Goal: Task Accomplishment & Management: Complete application form

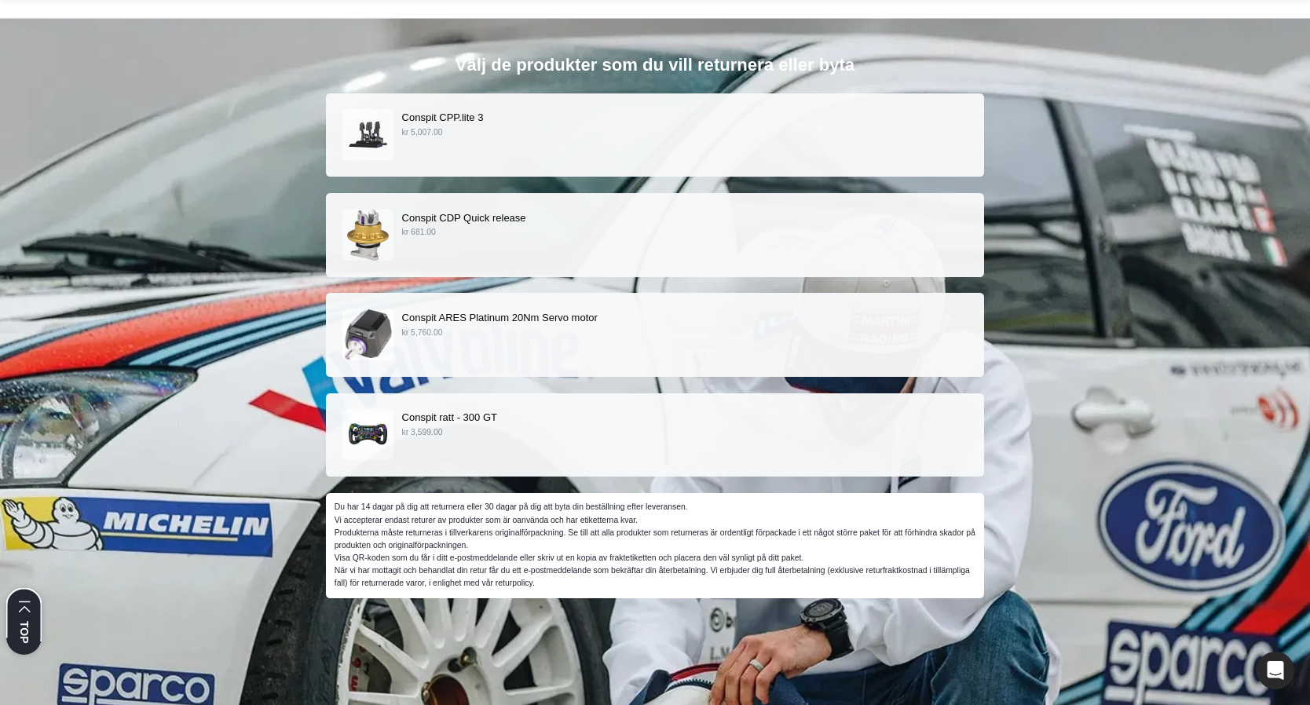
scroll to position [162, 0]
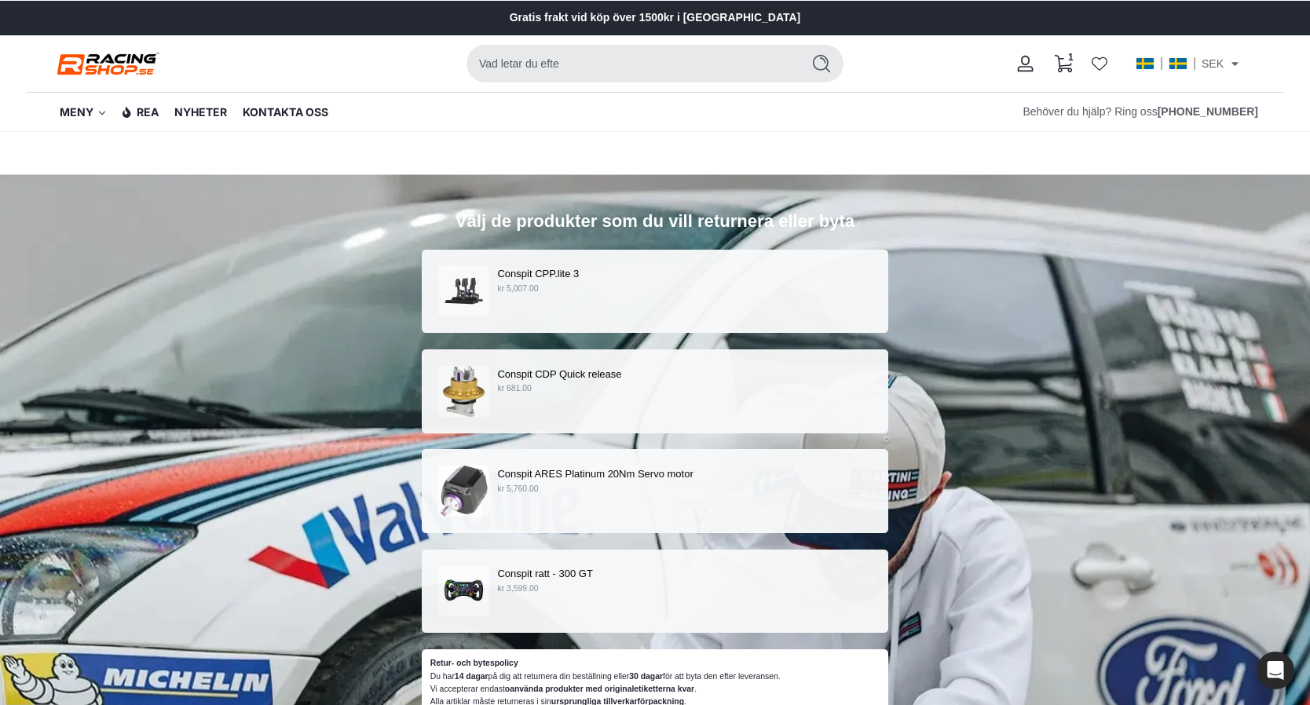
click at [605, 276] on p "Conspit CPP.lite 3" at bounding box center [684, 273] width 374 height 16
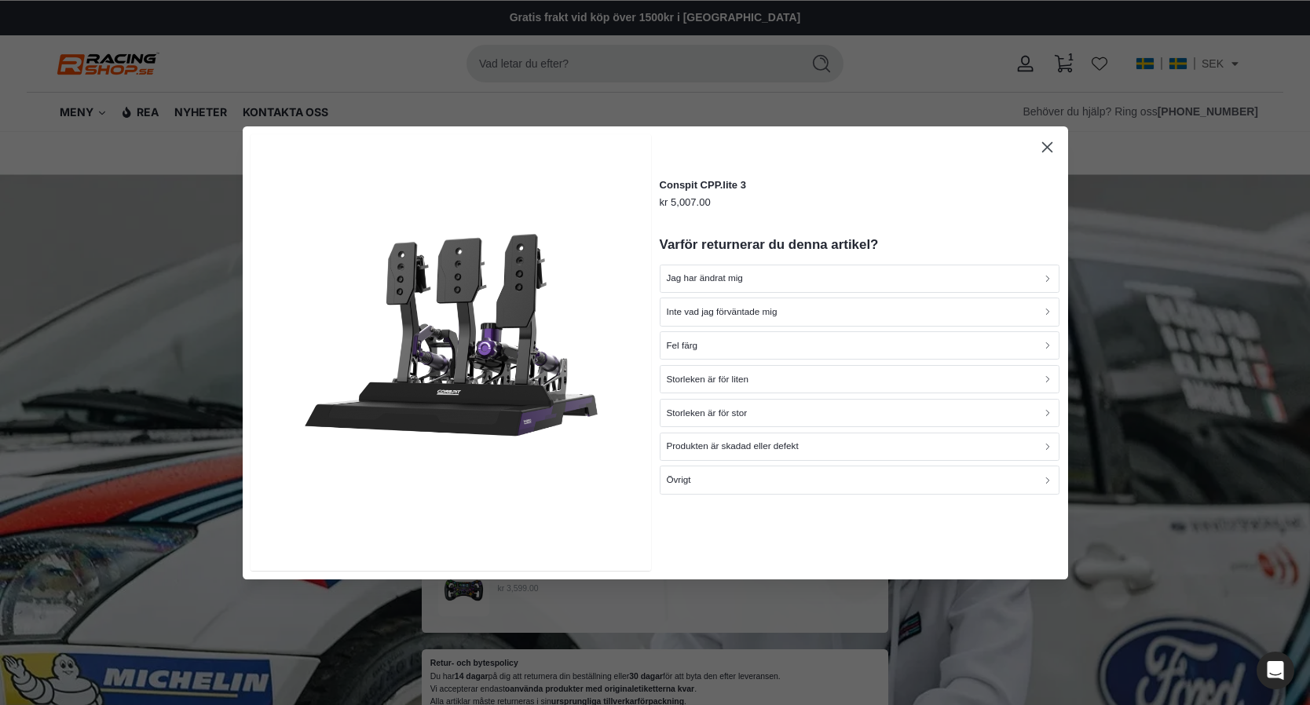
click at [1047, 146] on icon "button" at bounding box center [1046, 147] width 10 height 10
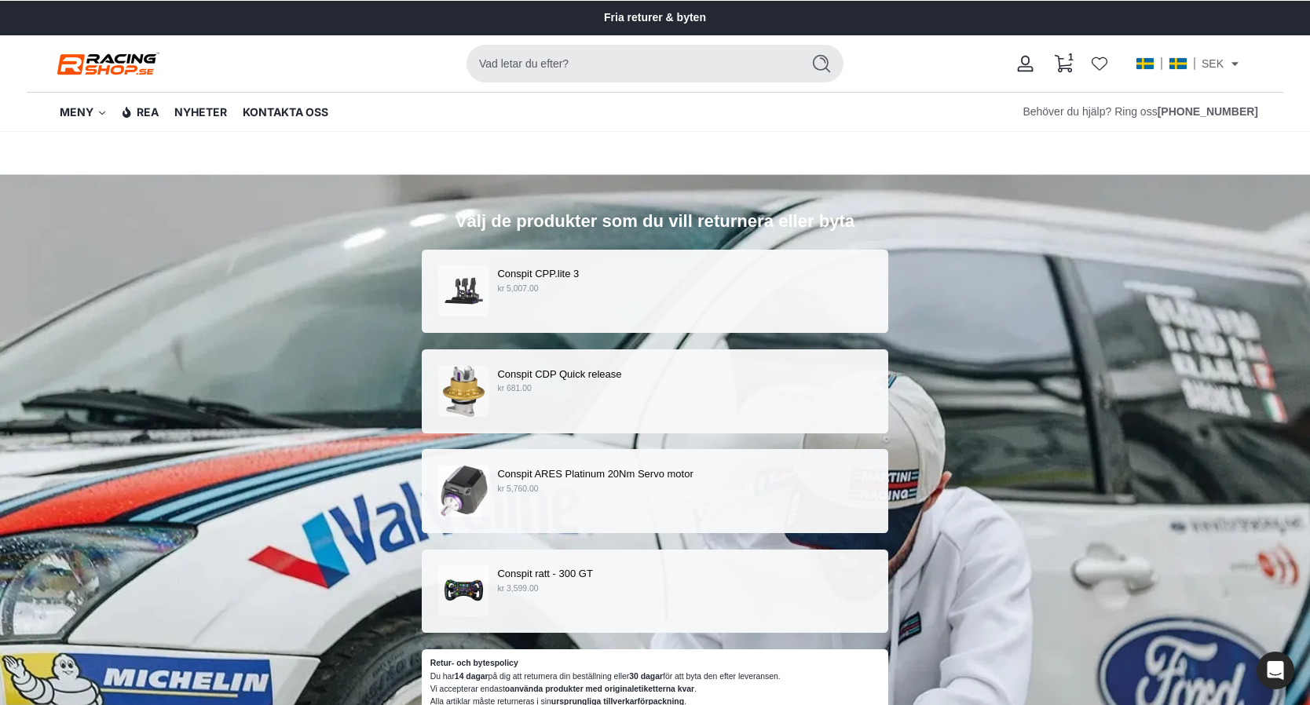
click at [704, 400] on div "Conspit CDP Quick release kr 681.00" at bounding box center [654, 391] width 433 height 51
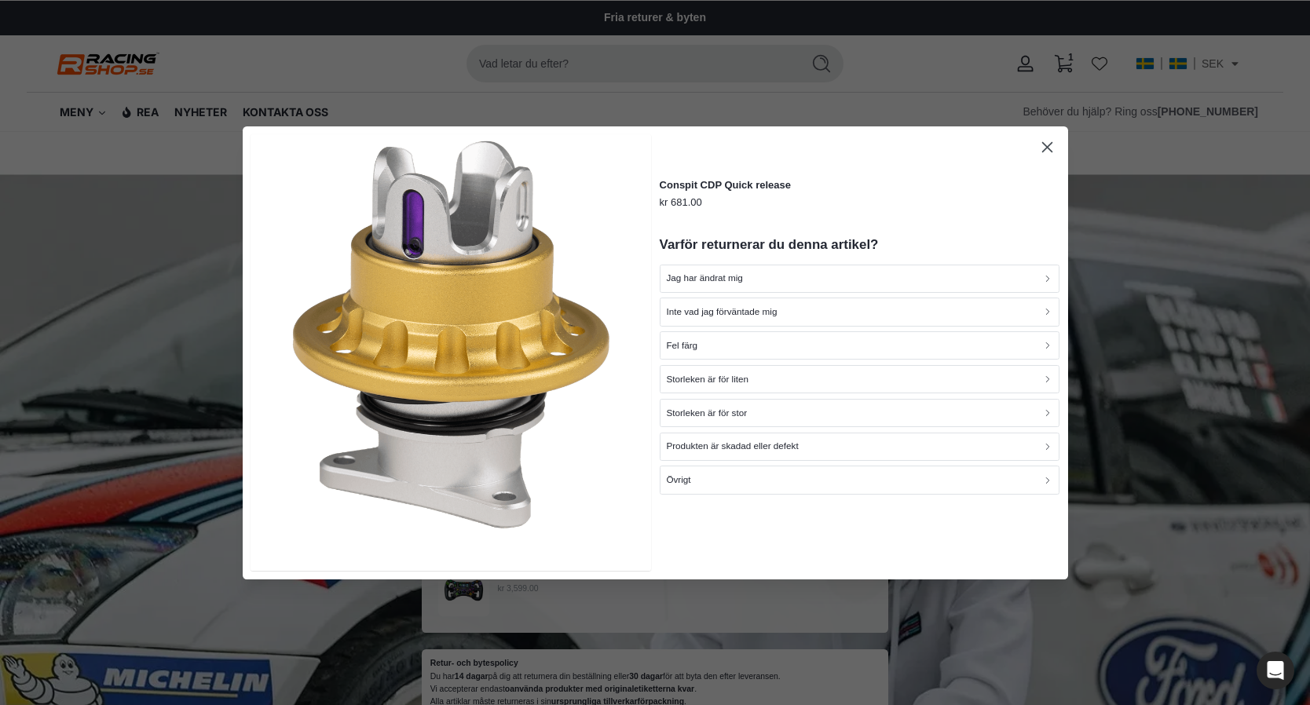
click at [1047, 150] on icon "button" at bounding box center [1046, 147] width 18 height 18
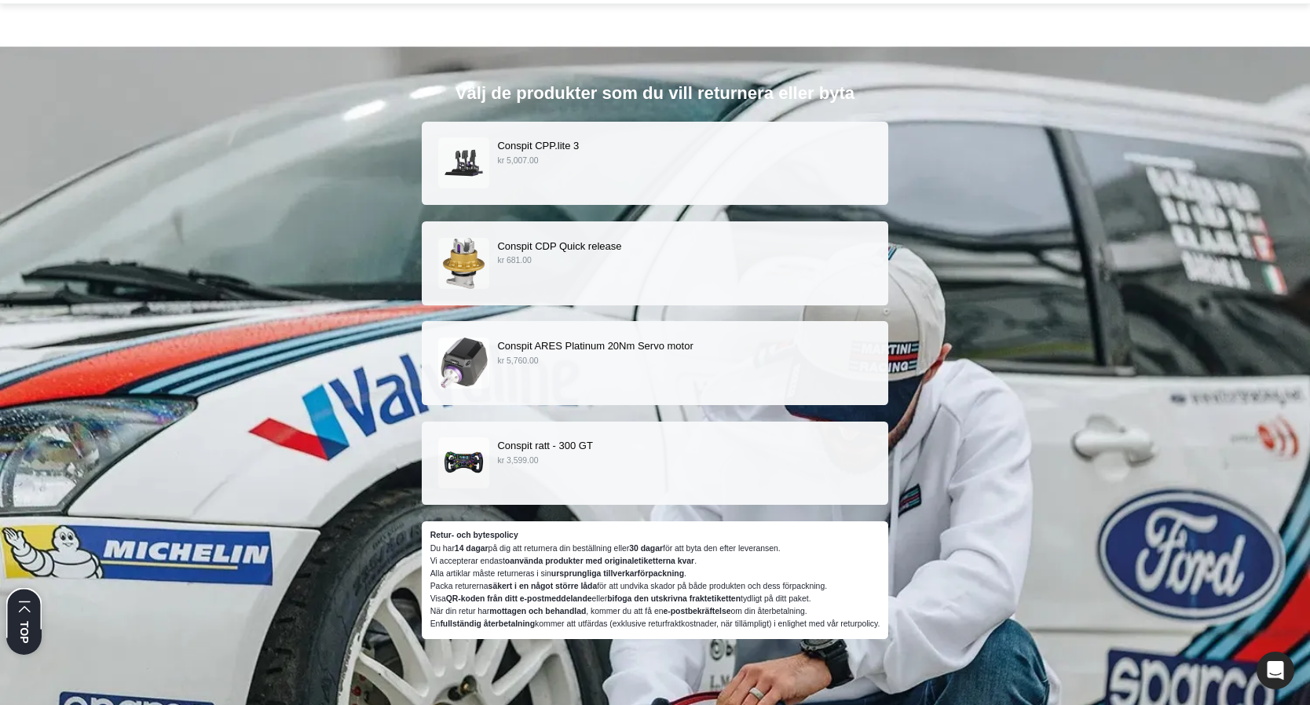
scroll to position [137, 0]
